Goal: Entertainment & Leisure: Consume media (video, audio)

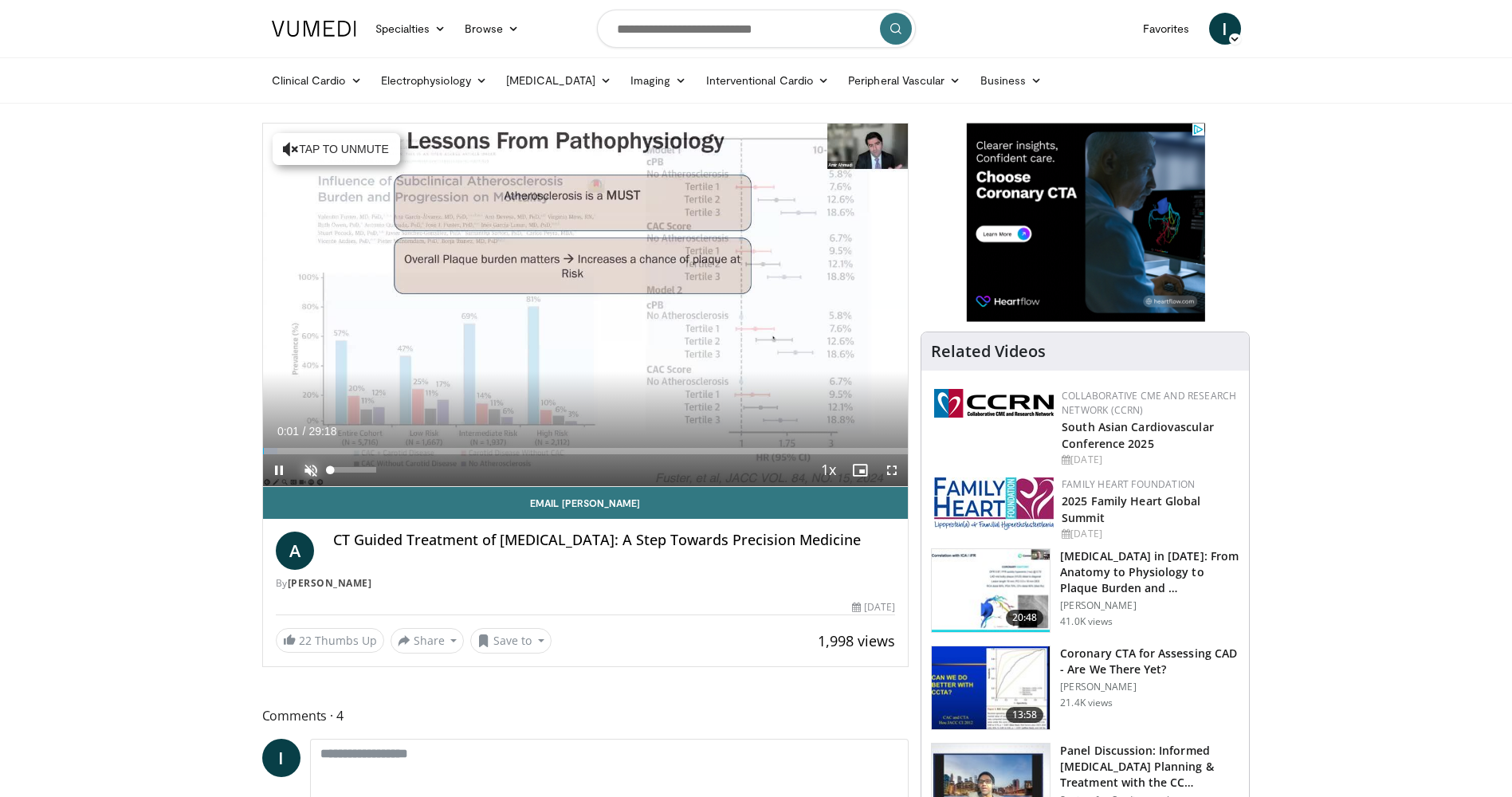
click at [309, 466] on span "Video Player" at bounding box center [311, 470] width 32 height 32
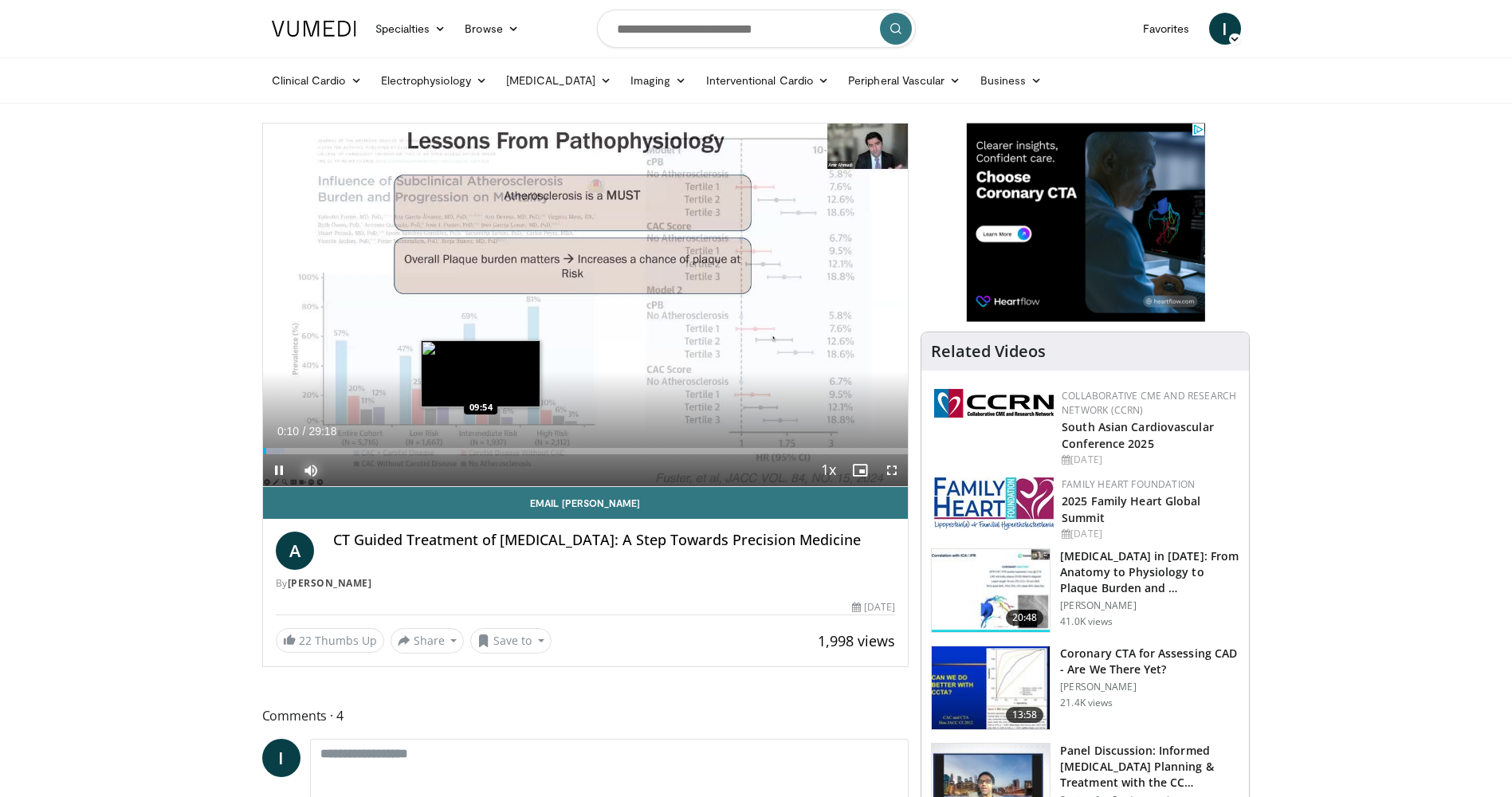
click at [481, 452] on div "Loaded : 3.38% 00:10 09:54" at bounding box center [585, 452] width 645 height 7
